Goal: Complete application form

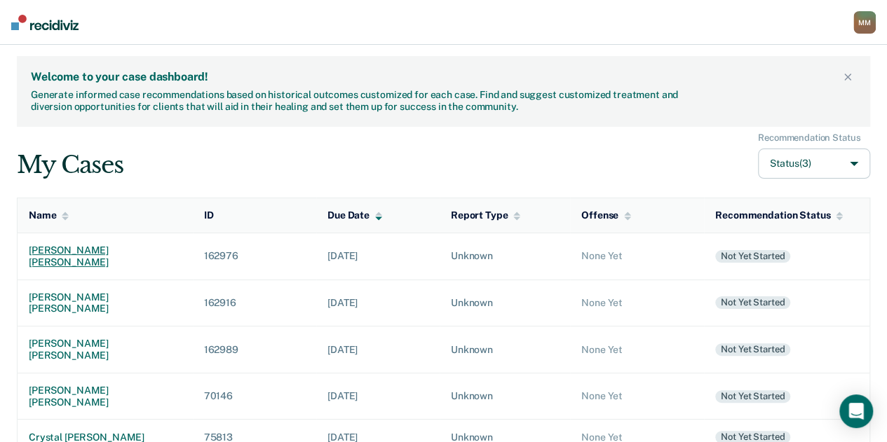
click at [64, 270] on td "[PERSON_NAME] [PERSON_NAME]" at bounding box center [105, 256] width 175 height 47
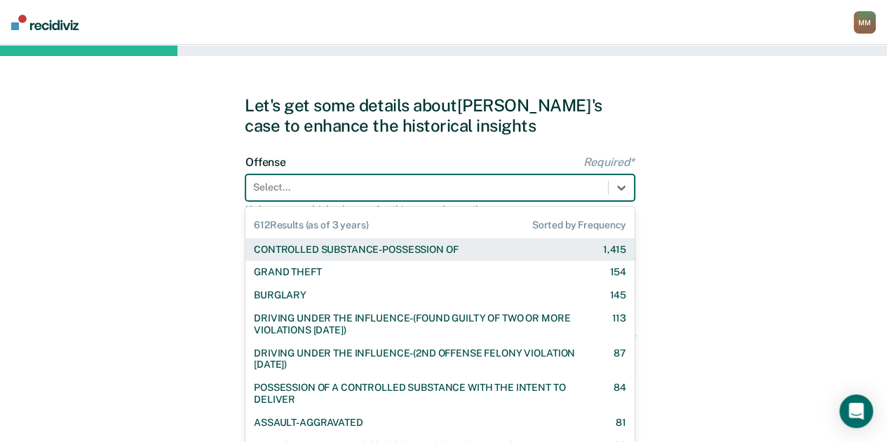
click at [282, 189] on div at bounding box center [427, 187] width 348 height 15
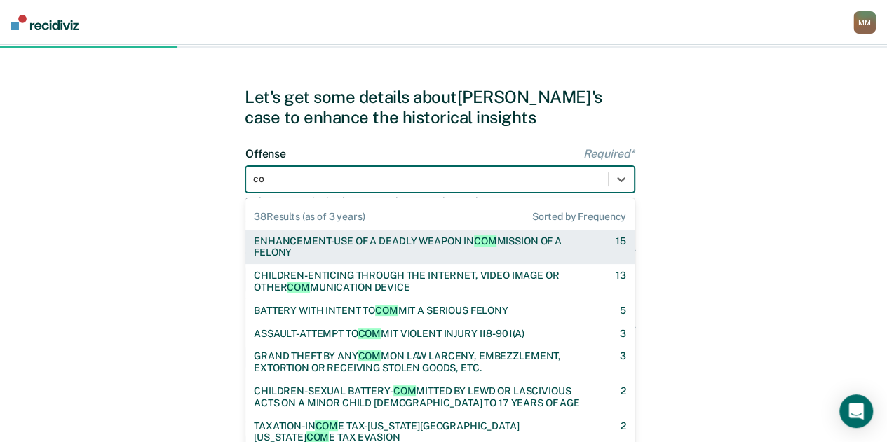
type input "c"
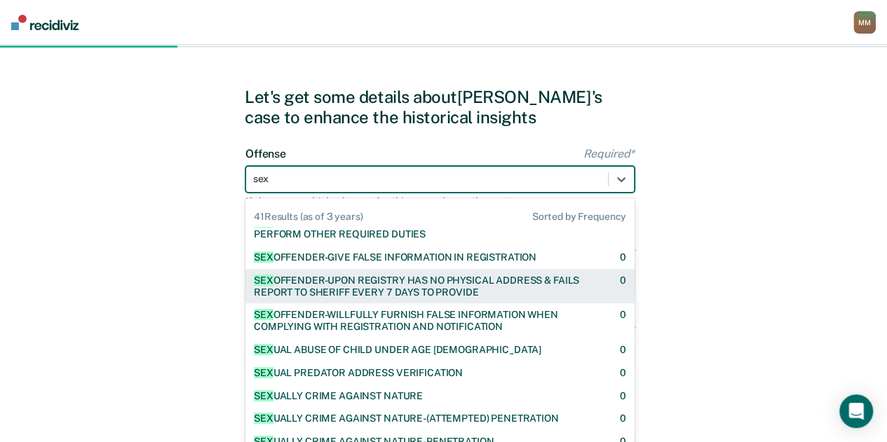
scroll to position [940, 0]
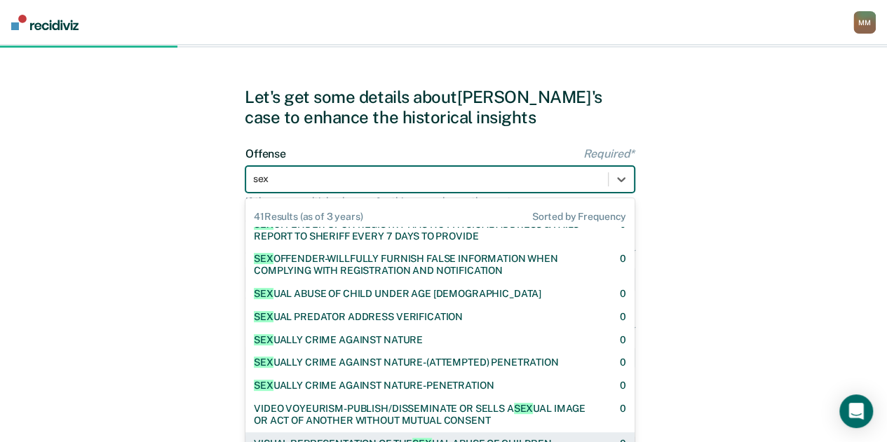
type input "sex"
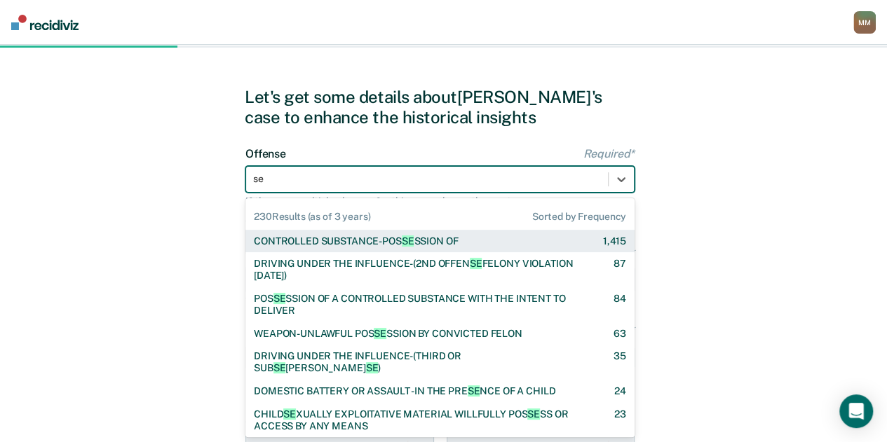
type input "sex"
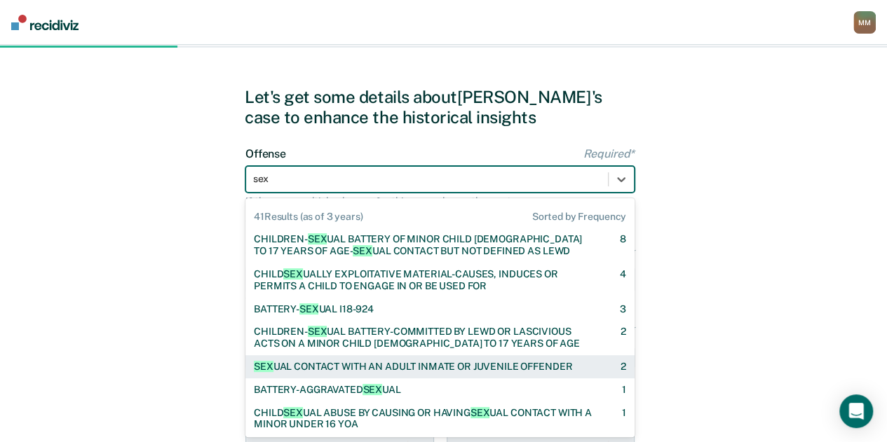
scroll to position [125, 0]
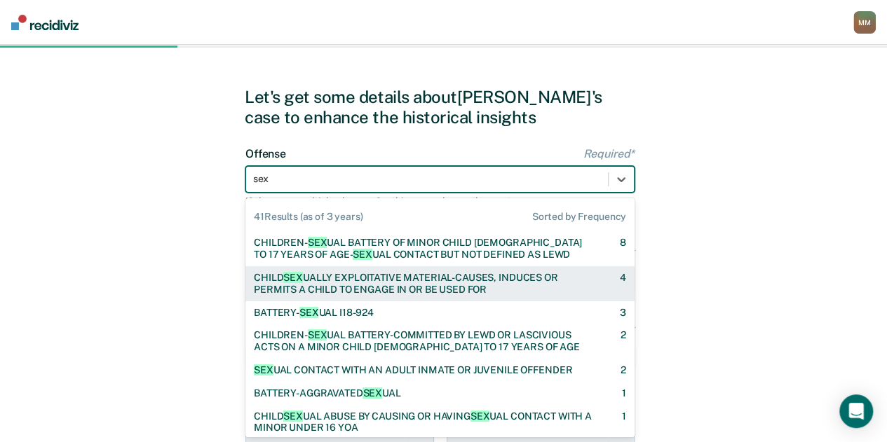
click at [505, 292] on div "CHILD SEX UALLY EXPLOITATIVE MATERIAL-CAUSES, INDUCES OR PERMITS A CHILD TO ENG…" at bounding box center [424, 284] width 341 height 24
